Goal: Task Accomplishment & Management: Use online tool/utility

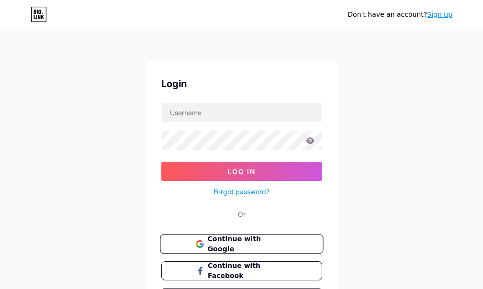
drag, startPoint x: 228, startPoint y: 239, endPoint x: 221, endPoint y: 235, distance: 7.7
click at [228, 239] on span "Continue with Google" at bounding box center [247, 244] width 80 height 21
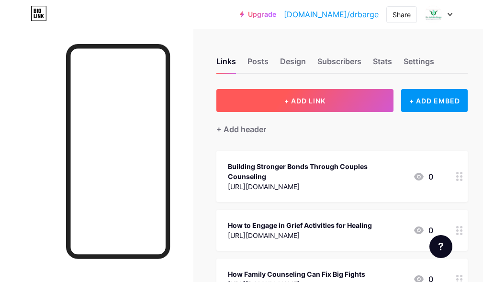
click at [270, 100] on button "+ ADD LINK" at bounding box center [304, 100] width 177 height 23
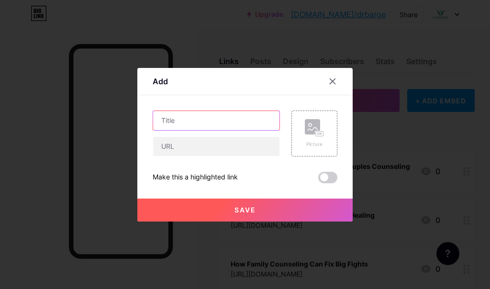
click at [168, 121] on input "text" at bounding box center [216, 120] width 126 height 19
paste input "Transforming Lives: The Role of Rehab Support Services"
type input "Transforming Lives: The Role of Rehab Support Services"
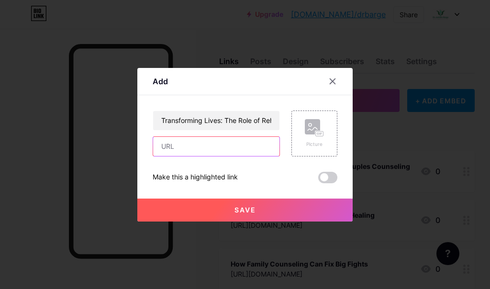
click at [176, 145] on input "text" at bounding box center [216, 146] width 126 height 19
paste input "[URL][DOMAIN_NAME]"
type input "[URL][DOMAIN_NAME]"
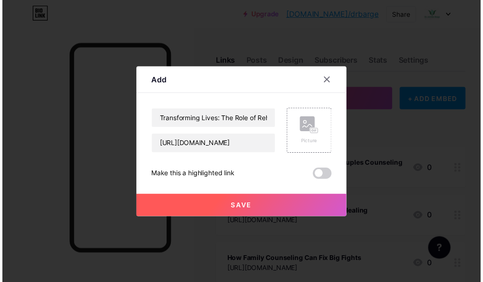
scroll to position [0, 0]
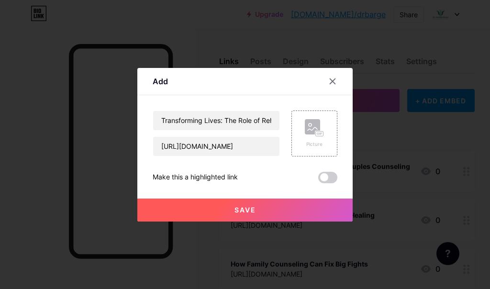
click at [230, 219] on button "Save" at bounding box center [244, 210] width 215 height 23
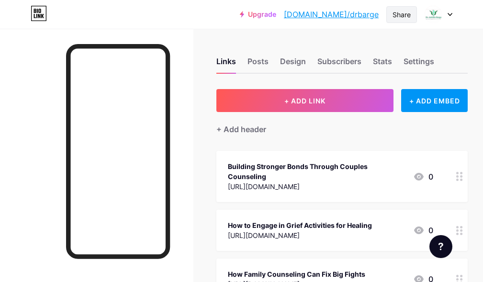
click at [395, 13] on div "Share" at bounding box center [402, 15] width 18 height 10
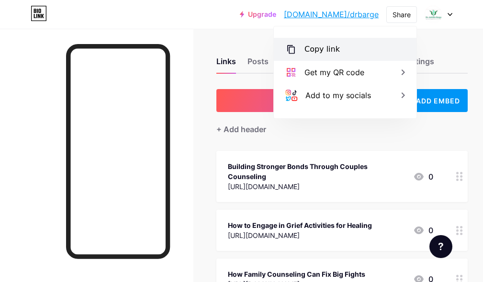
click at [324, 50] on div "Copy link" at bounding box center [322, 49] width 35 height 11
